Goal: Transaction & Acquisition: Purchase product/service

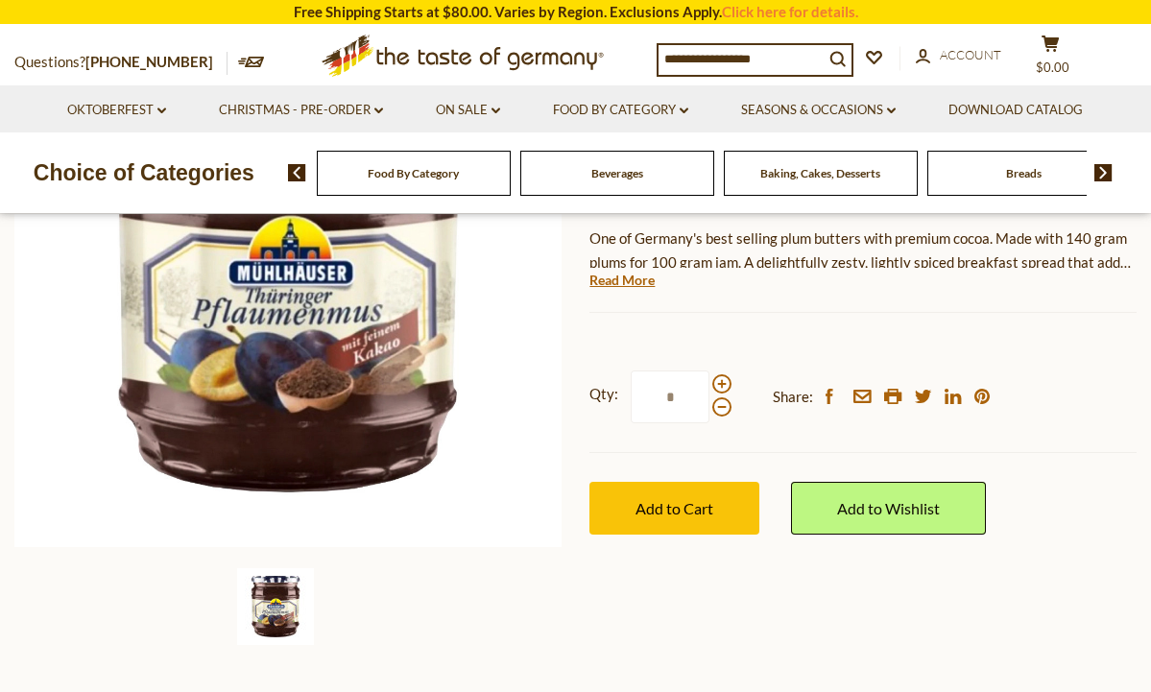
scroll to position [309, 0]
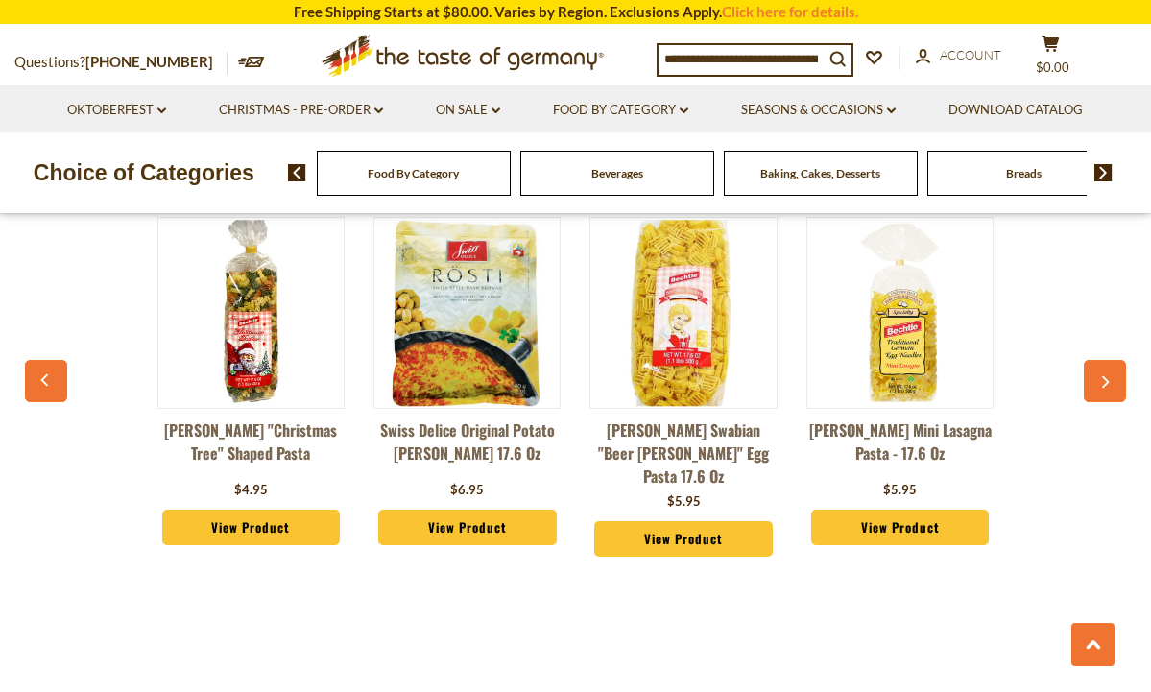
scroll to position [1430, 0]
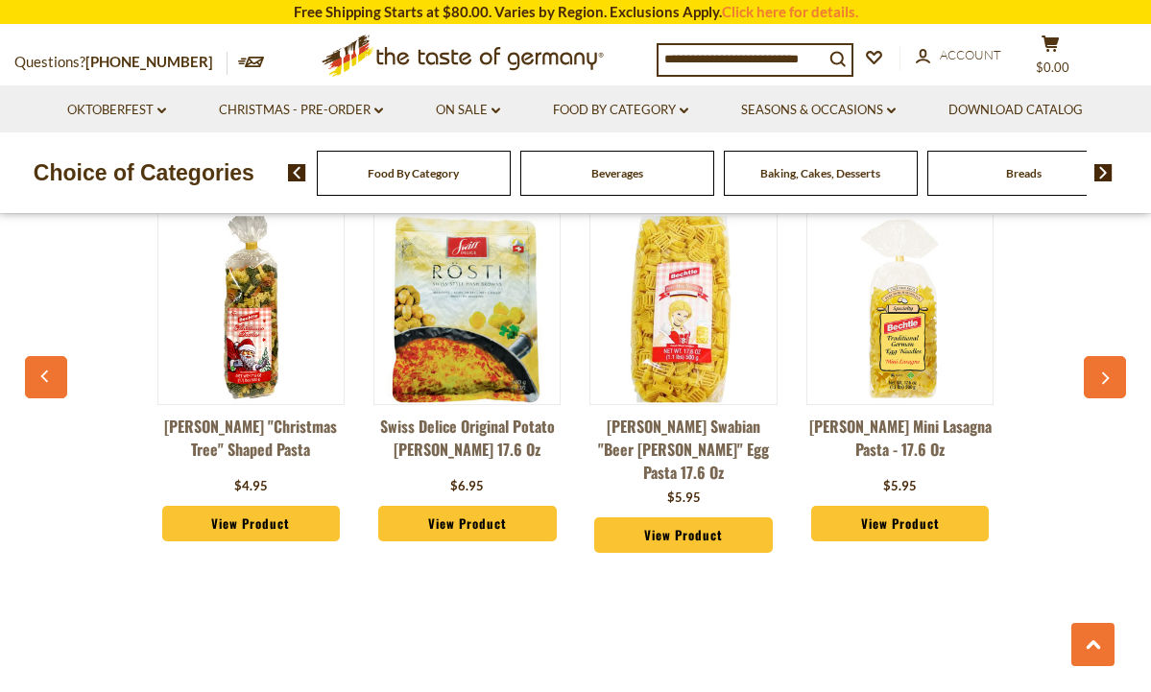
click at [492, 361] on img at bounding box center [466, 309] width 185 height 185
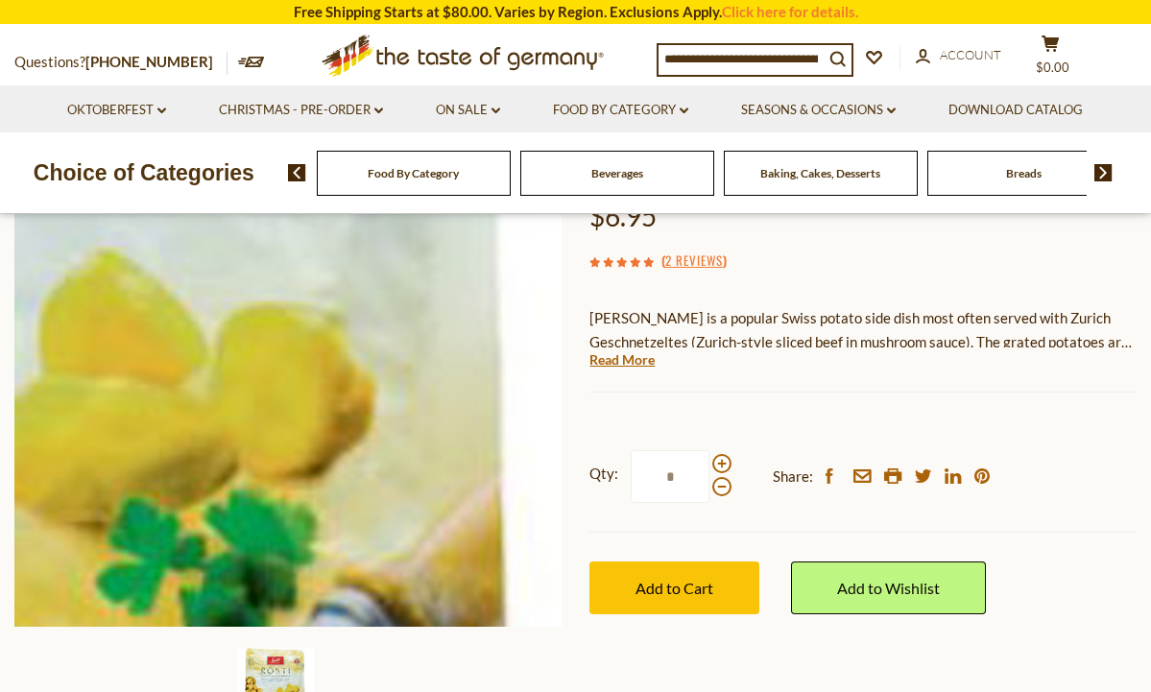
scroll to position [247, 0]
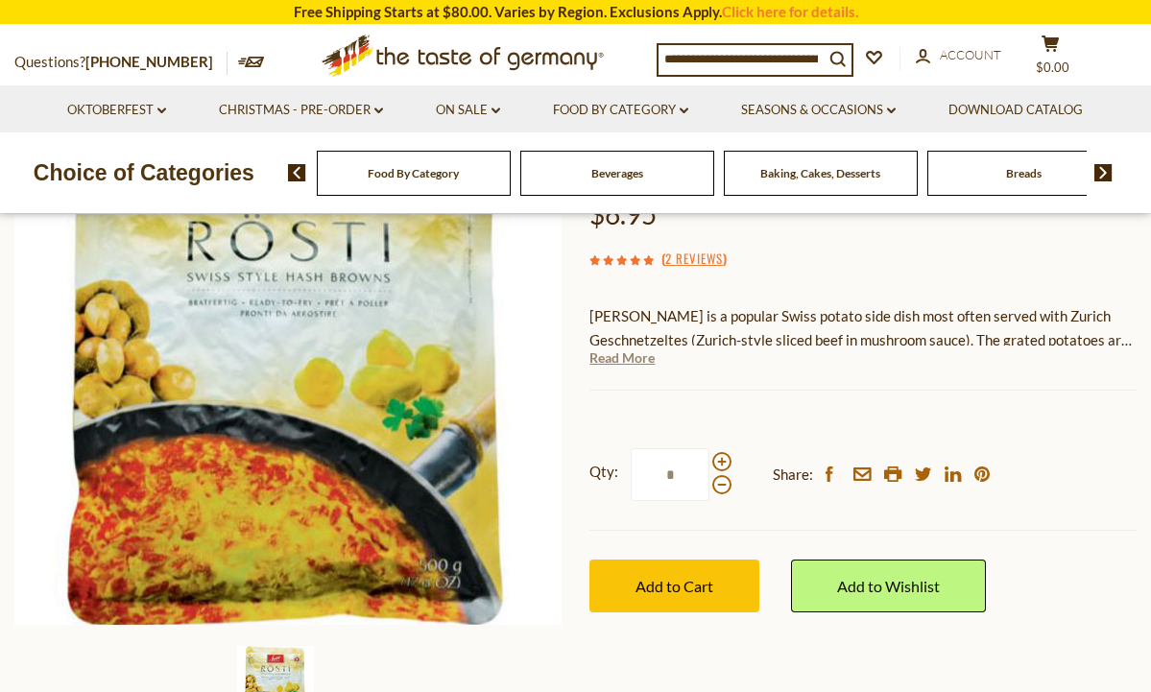
click at [639, 348] on link "Read More" at bounding box center [621, 357] width 65 height 19
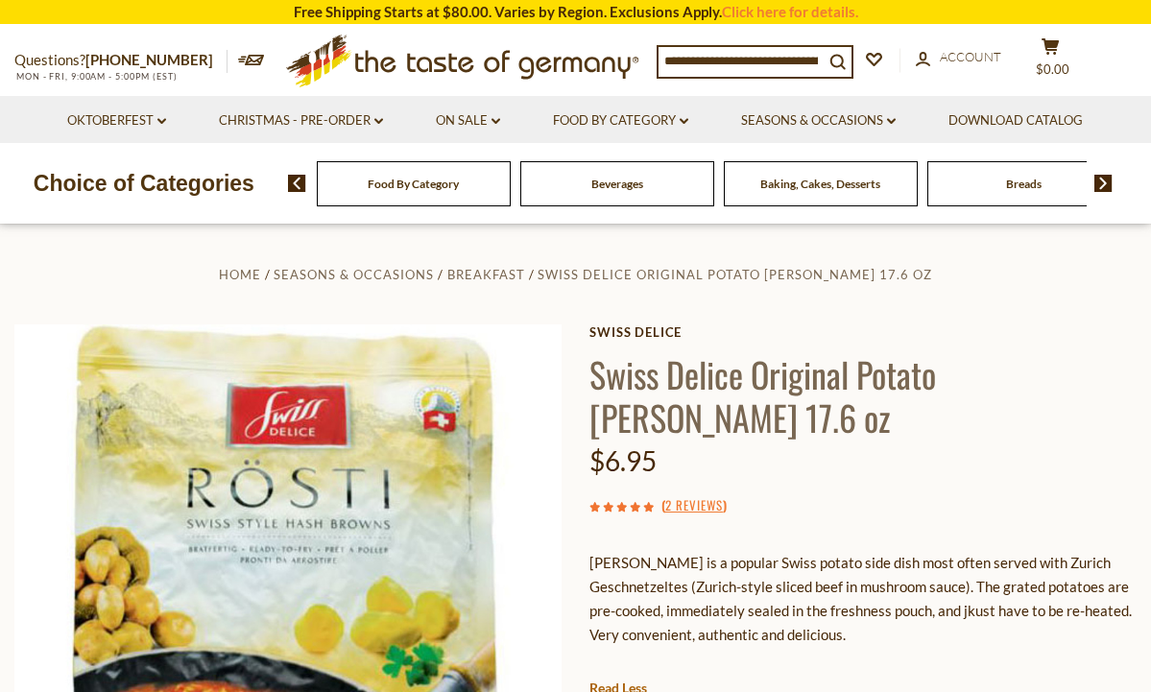
scroll to position [0, 0]
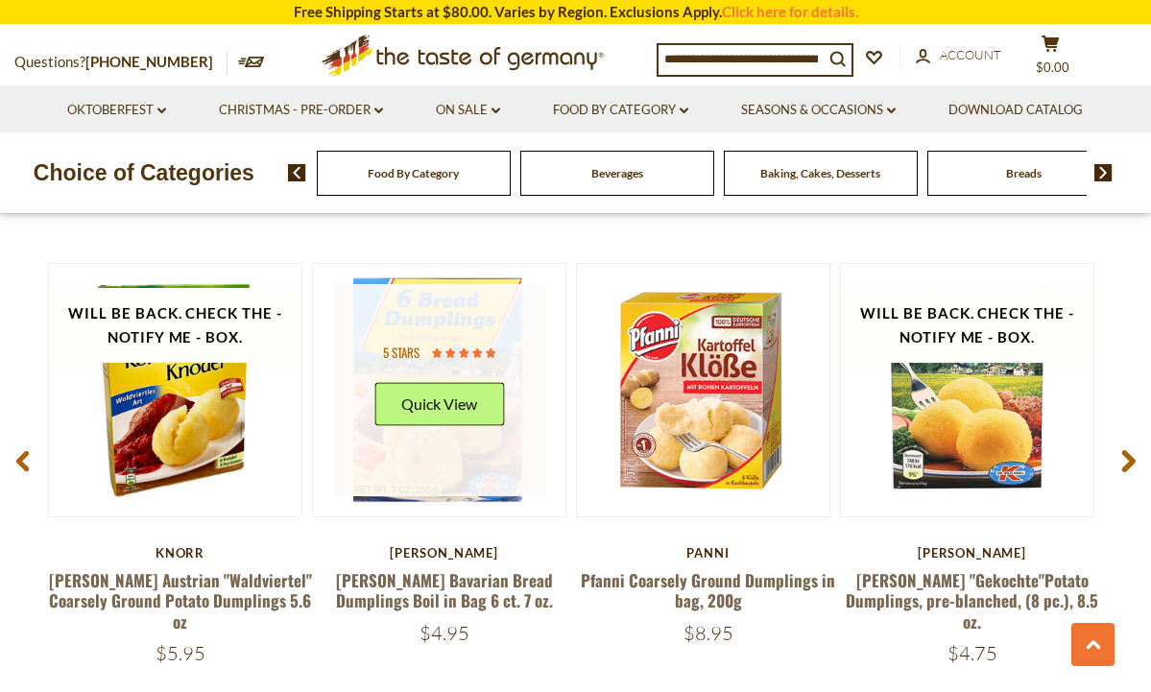
scroll to position [2413, 0]
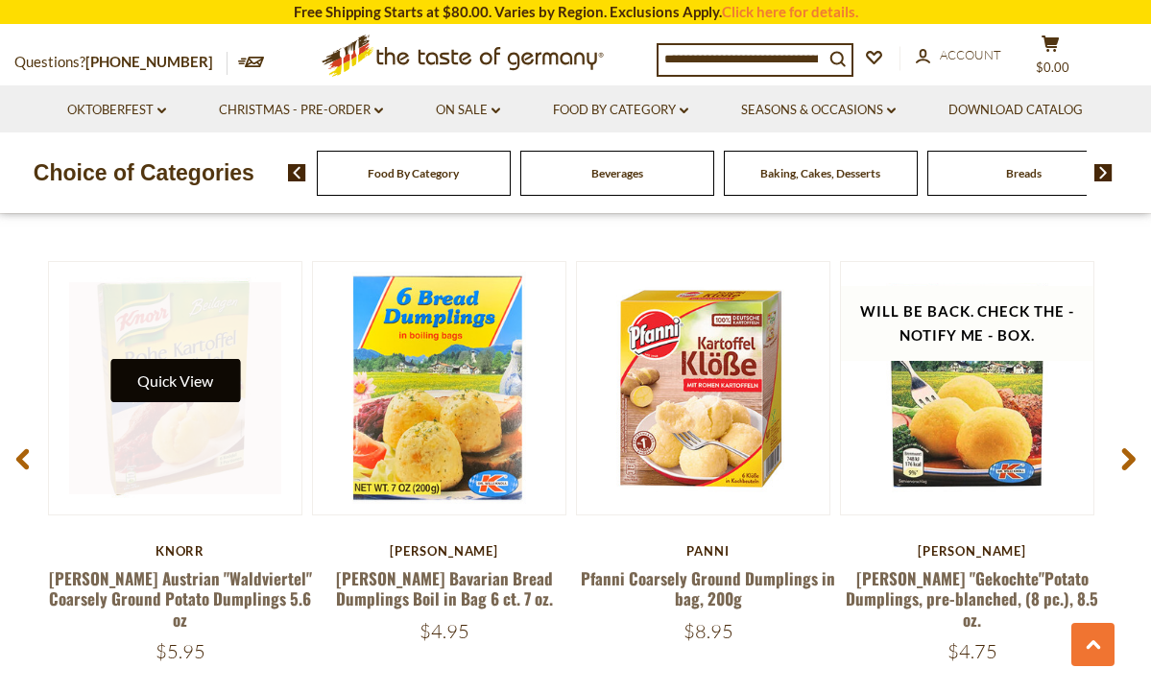
click at [211, 359] on button "Quick View" at bounding box center [175, 380] width 130 height 43
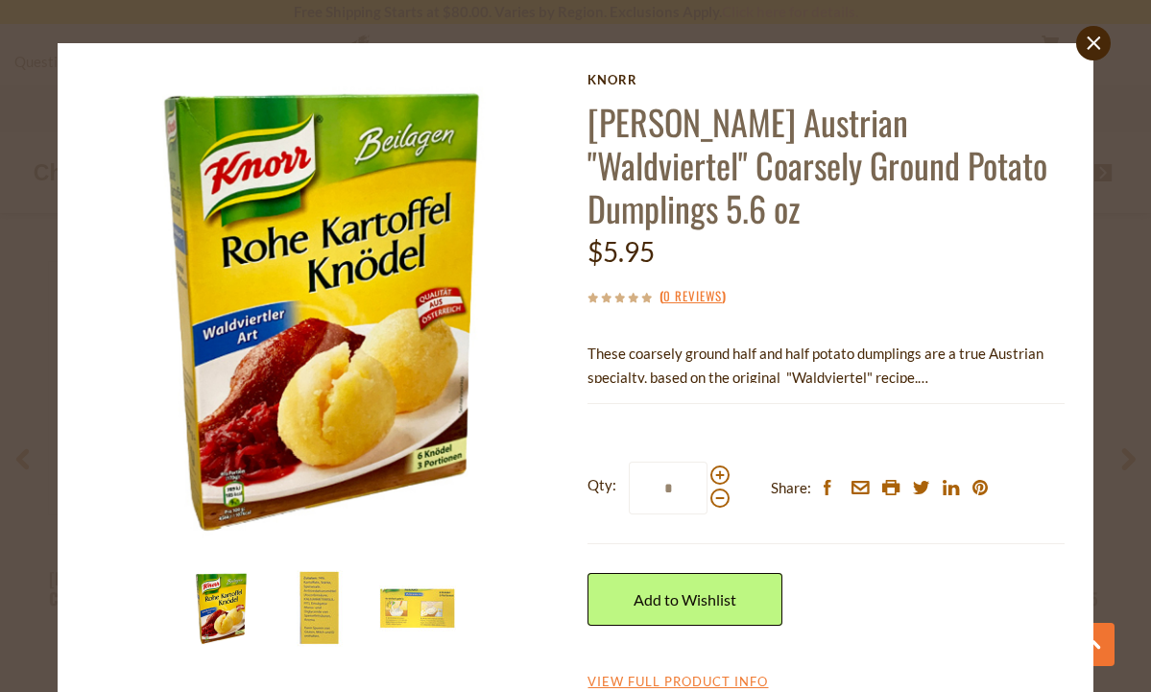
scroll to position [13, 0]
